Goal: Browse casually: Explore the website without a specific task or goal

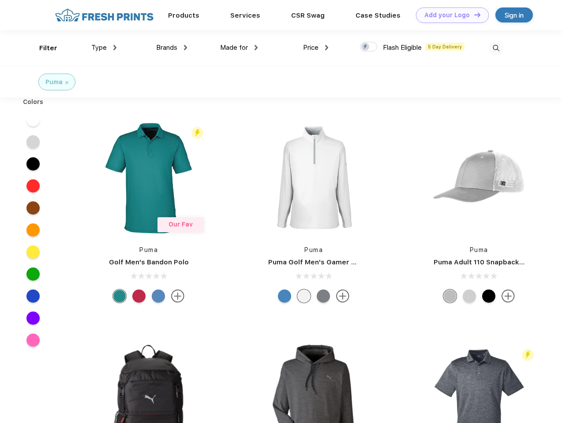
click at [449, 15] on link "Add your Logo Design Tool" at bounding box center [452, 14] width 73 height 15
click at [0, 0] on div "Design Tool" at bounding box center [0, 0] width 0 height 0
click at [473, 15] on link "Add your Logo Design Tool" at bounding box center [452, 14] width 73 height 15
click at [42, 48] on div "Filter" at bounding box center [48, 48] width 18 height 10
click at [104, 48] on span "Type" at bounding box center [98, 48] width 15 height 8
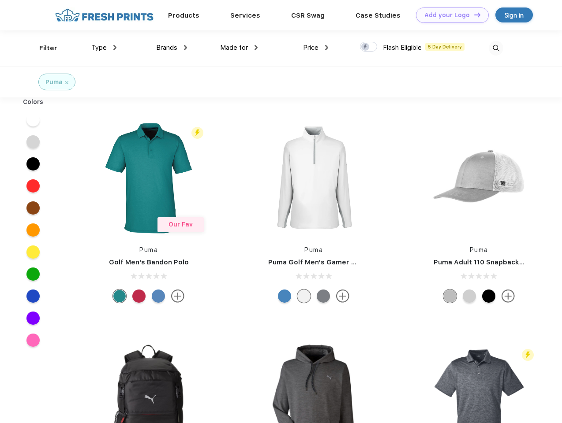
click at [172, 48] on span "Brands" at bounding box center [166, 48] width 21 height 8
click at [239, 48] on span "Made for" at bounding box center [234, 48] width 28 height 8
click at [316, 48] on span "Price" at bounding box center [310, 48] width 15 height 8
click at [369, 47] on div at bounding box center [368, 47] width 17 height 10
click at [366, 47] on input "checkbox" at bounding box center [363, 44] width 6 height 6
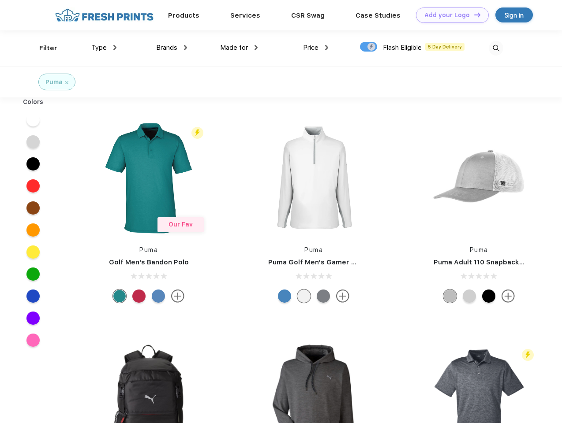
click at [496, 48] on img at bounding box center [496, 48] width 15 height 15
